Goal: Transaction & Acquisition: Register for event/course

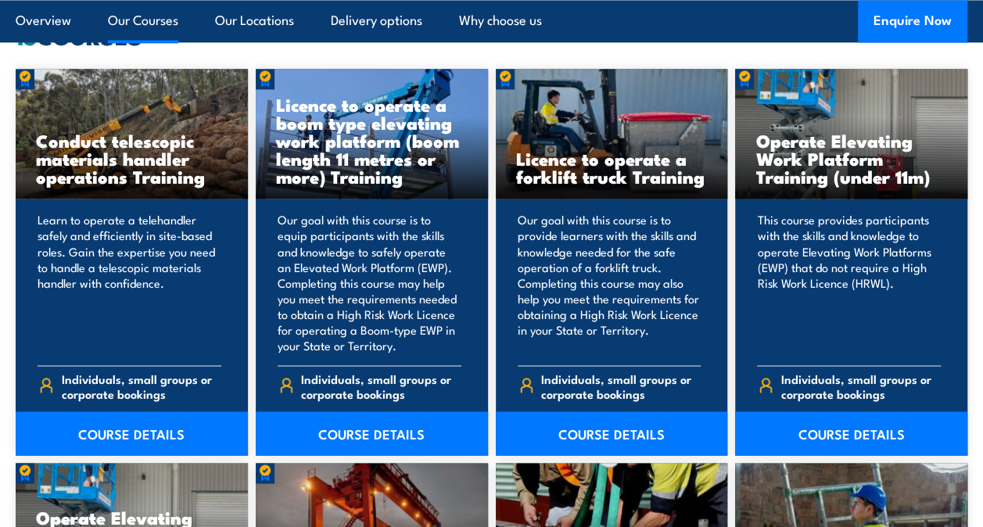
scroll to position [1241, 0]
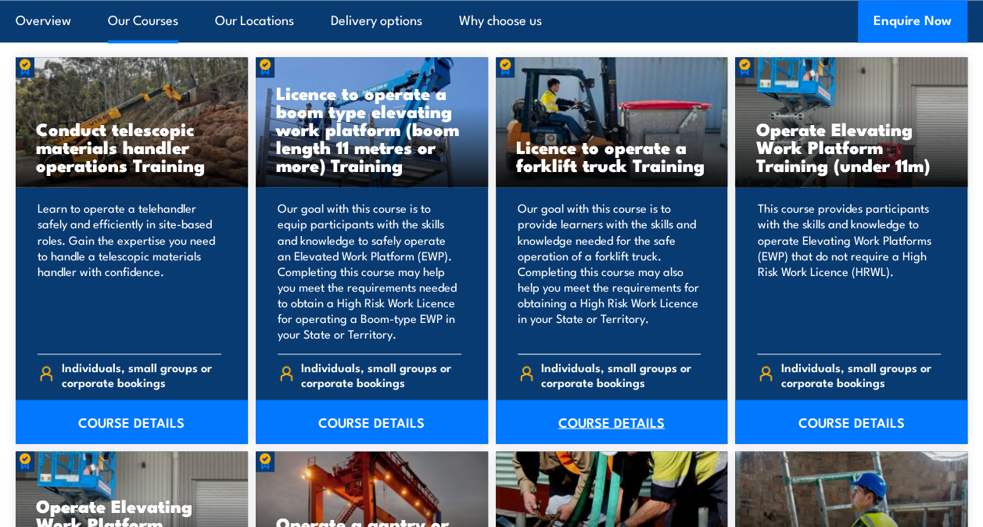
click at [610, 408] on link "COURSE DETAILS" at bounding box center [612, 421] width 232 height 44
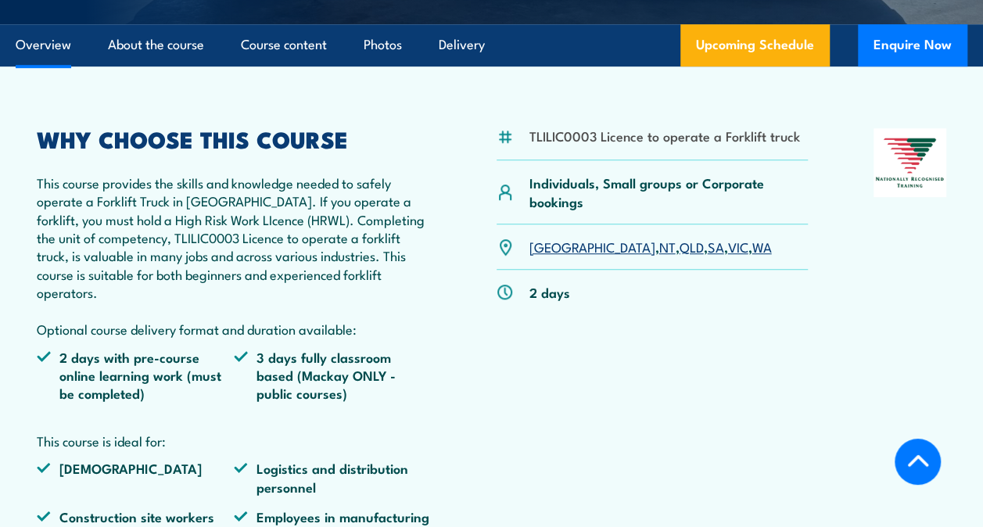
scroll to position [531, 0]
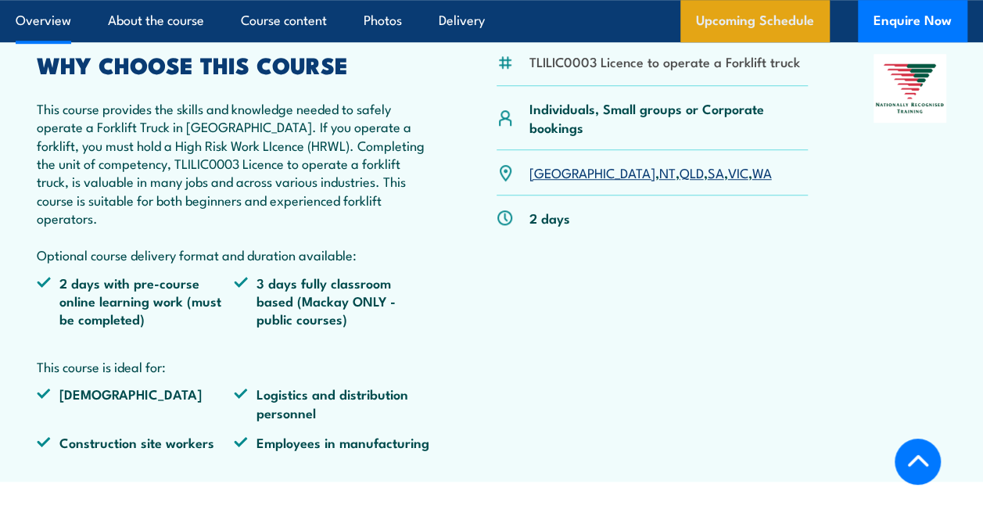
click at [751, 13] on link "Upcoming Schedule" at bounding box center [754, 21] width 149 height 42
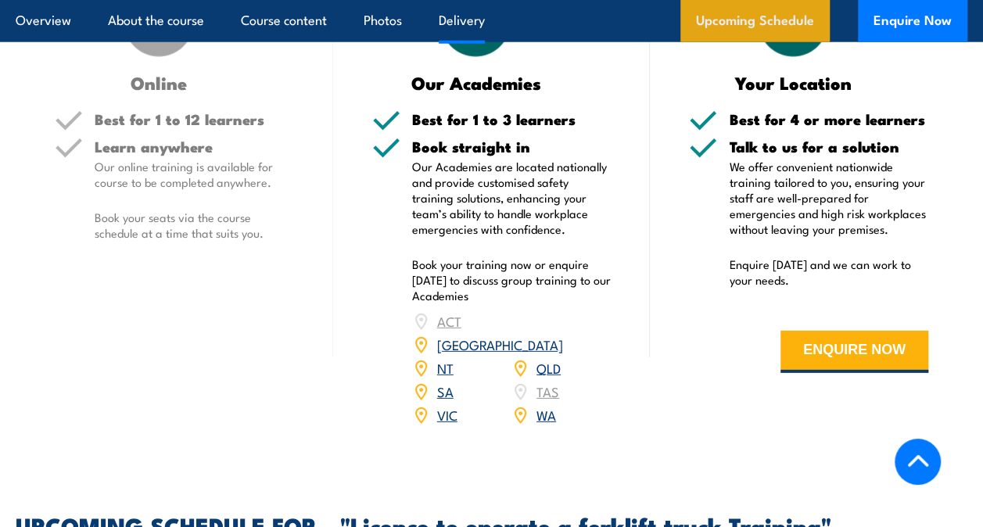
scroll to position [2576, 0]
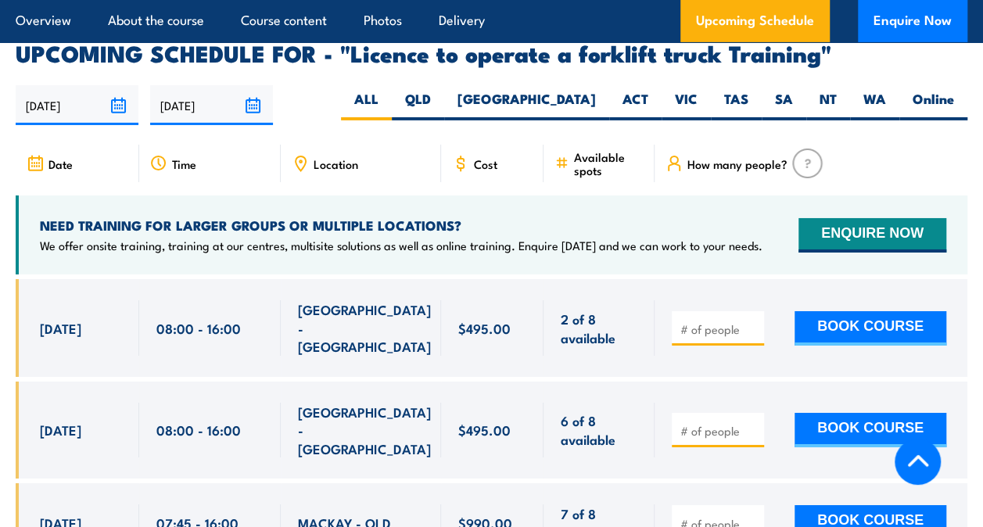
click at [371, 403] on span "NORTH LAKE - WA" at bounding box center [364, 430] width 133 height 55
type input "1"
click at [750, 423] on input "1" at bounding box center [719, 431] width 78 height 16
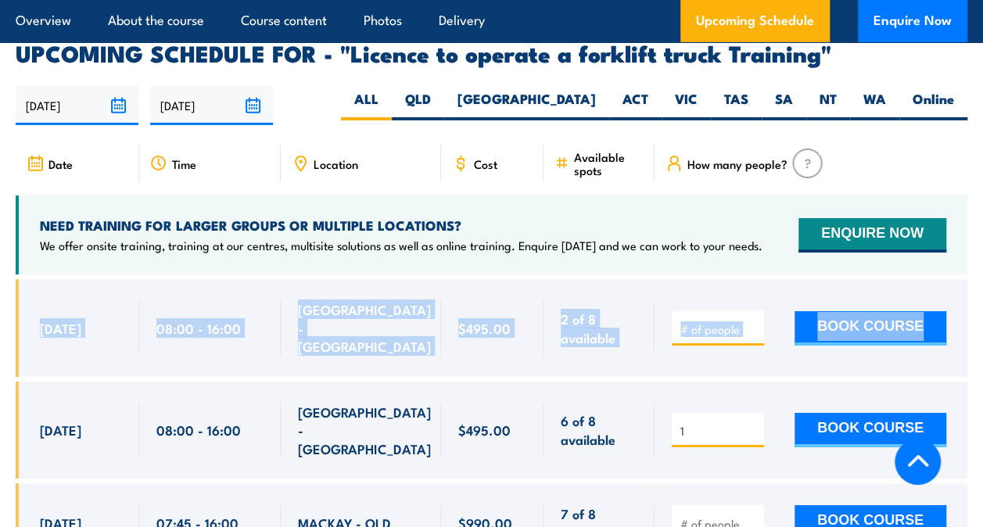
drag, startPoint x: 982, startPoint y: 222, endPoint x: 982, endPoint y: 247, distance: 25.0
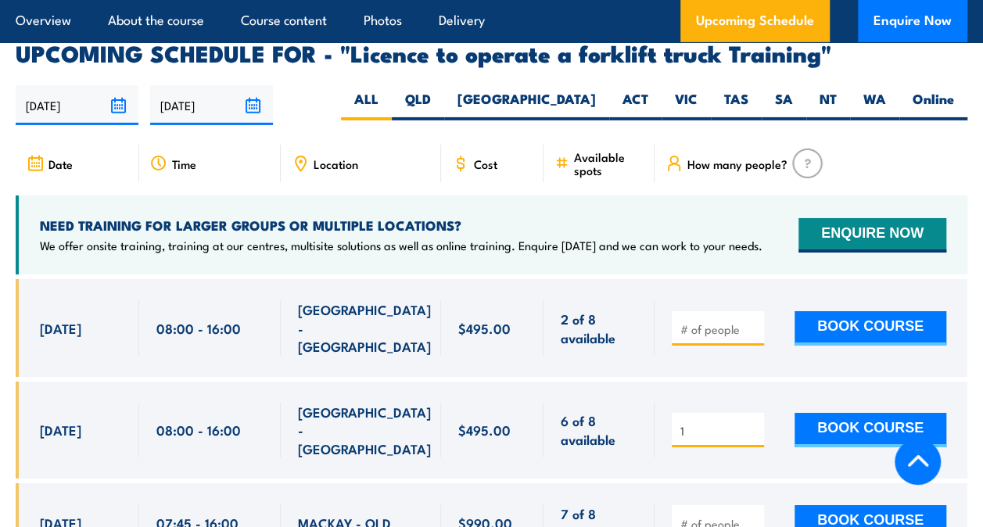
drag, startPoint x: 982, startPoint y: 247, endPoint x: 982, endPoint y: 289, distance: 42.2
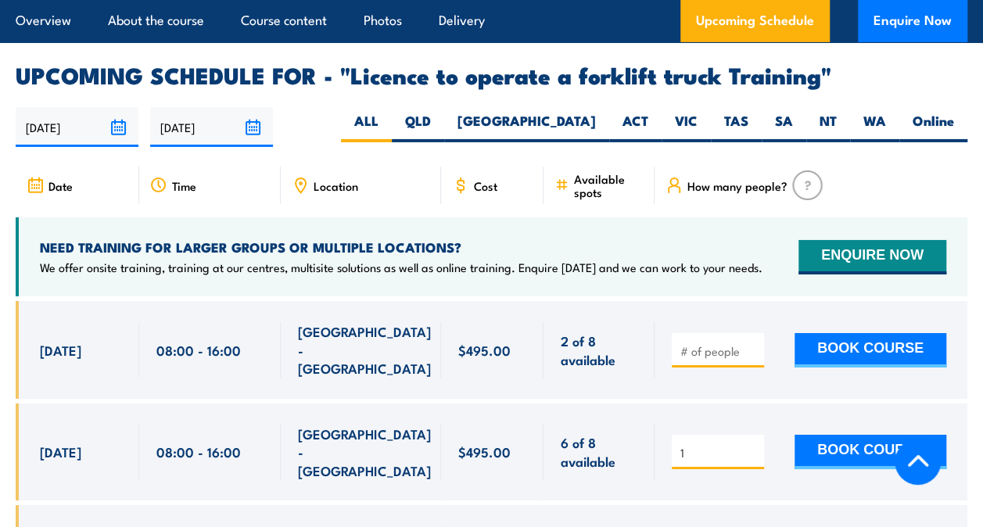
scroll to position [2533, 0]
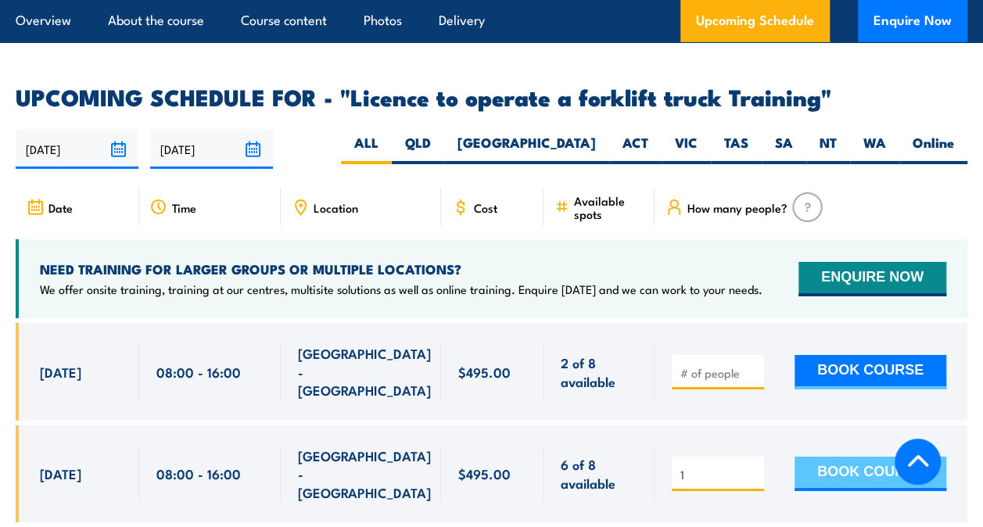
click at [893, 457] on button "BOOK COURSE" at bounding box center [870, 474] width 152 height 34
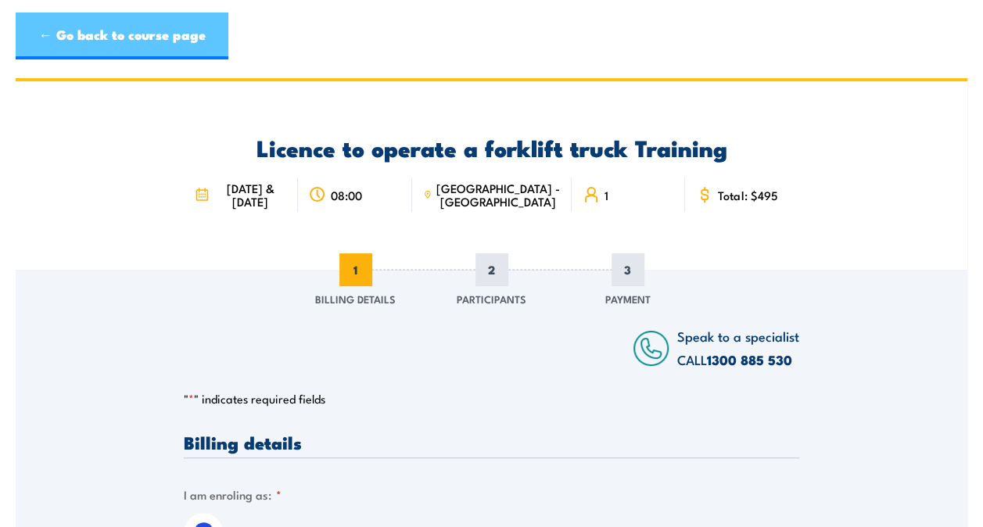
click at [52, 34] on link "← Go back to course page" at bounding box center [122, 36] width 213 height 47
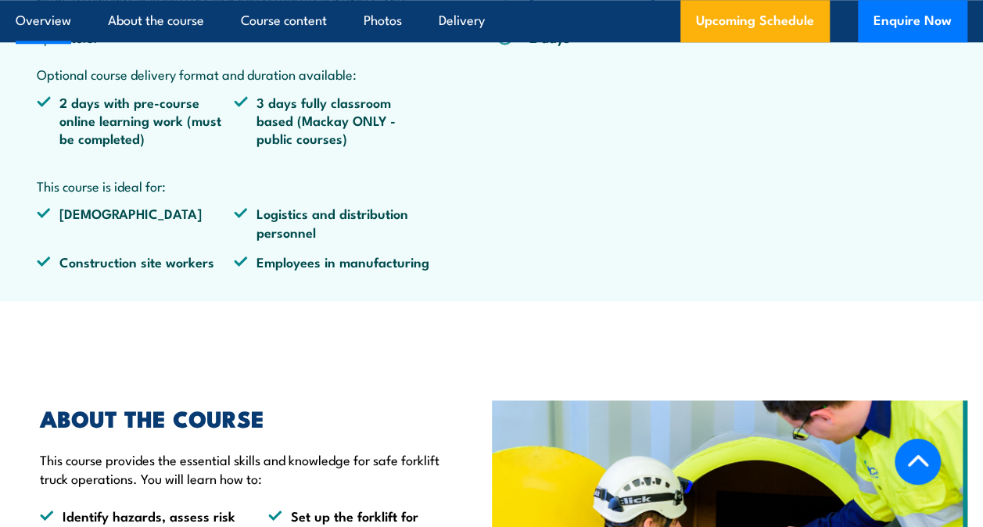
scroll to position [719, 0]
